Goal: Information Seeking & Learning: Learn about a topic

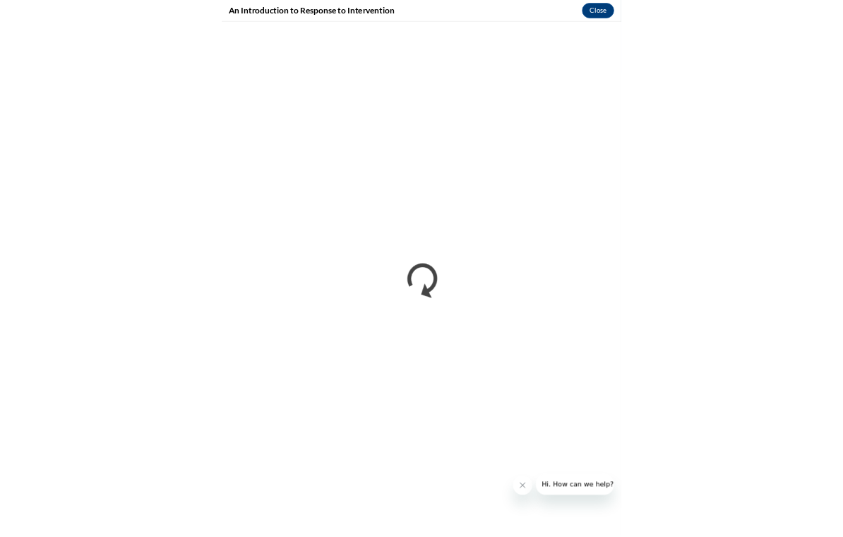
scroll to position [426, 0]
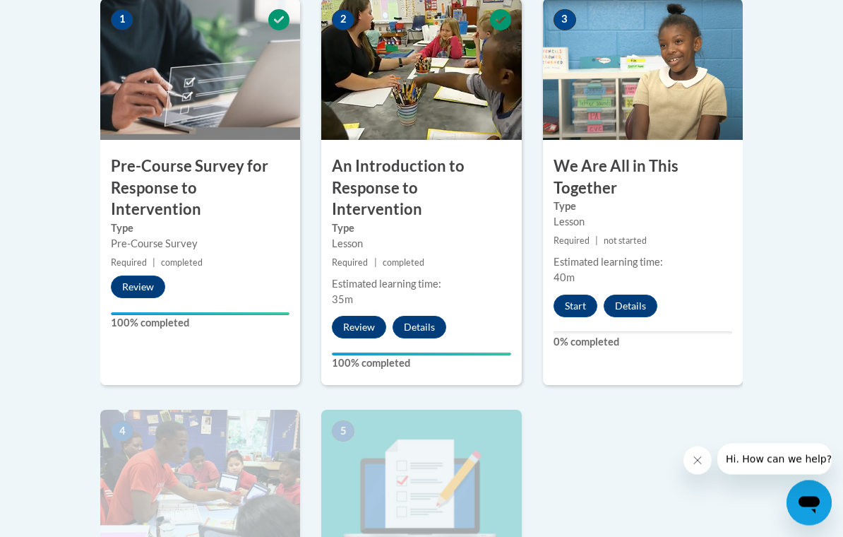
click at [579, 295] on button "Start" at bounding box center [576, 306] width 44 height 23
